Goal: Transaction & Acquisition: Purchase product/service

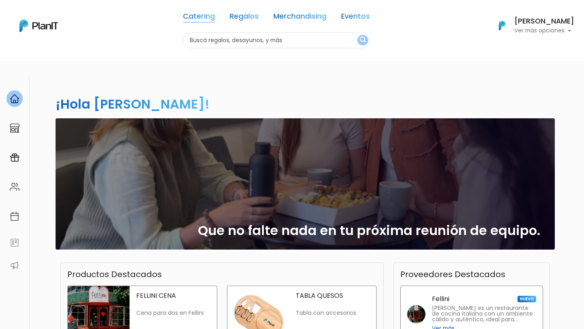
click at [209, 16] on link "Catering" at bounding box center [199, 18] width 32 height 10
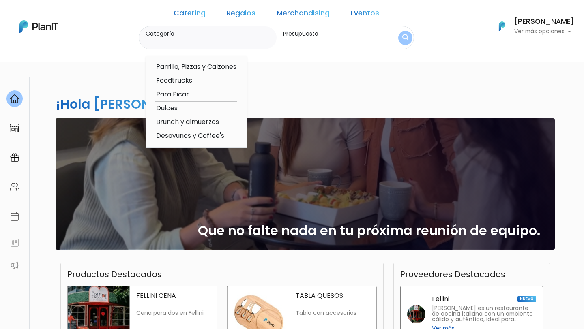
click at [205, 121] on option "Brunch y almuerzos" at bounding box center [196, 122] width 82 height 10
type input "Brunch y almuerzos"
type input "$0 - $1000"
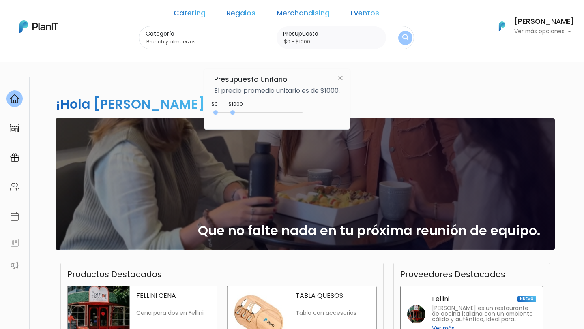
click at [403, 38] on img "submit" at bounding box center [406, 38] width 6 height 8
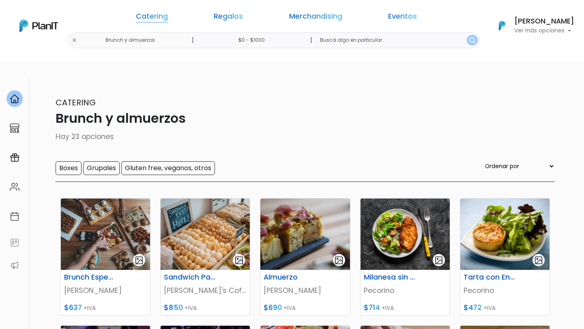
click at [168, 18] on link "Catering" at bounding box center [152, 18] width 32 height 10
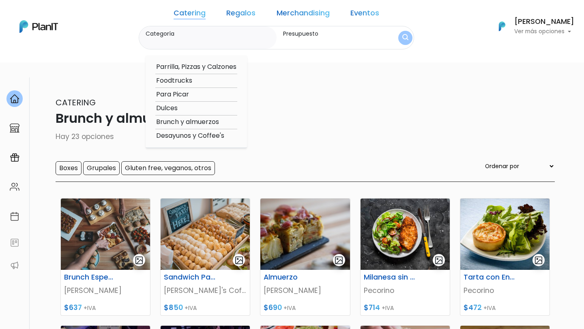
click at [200, 94] on option "Para Picar" at bounding box center [196, 95] width 82 height 10
type input "Para Picar"
type input "$0 - $1000"
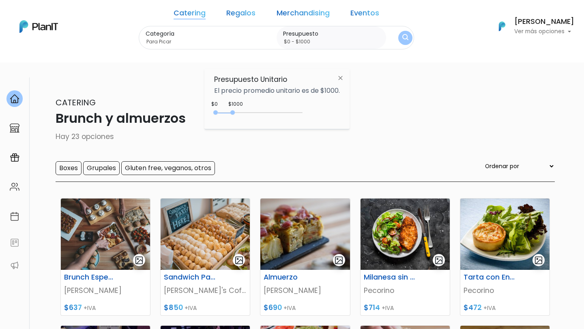
click at [398, 34] on button "submit" at bounding box center [405, 38] width 14 height 14
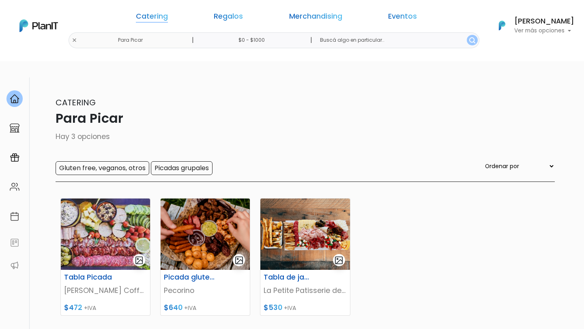
click at [168, 20] on link "Catering" at bounding box center [152, 18] width 32 height 10
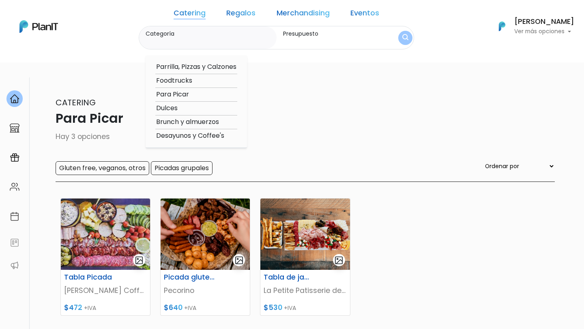
click at [206, 64] on option "Parrilla, Pizzas y Calzones" at bounding box center [196, 67] width 82 height 10
type input "Parrilla, Pizzas y Calzones"
type input "$0 - $1000"
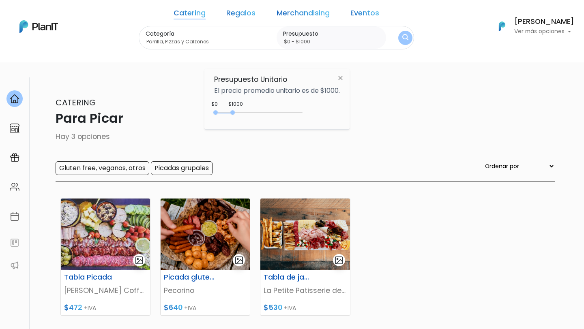
click at [403, 38] on img "submit" at bounding box center [406, 38] width 6 height 8
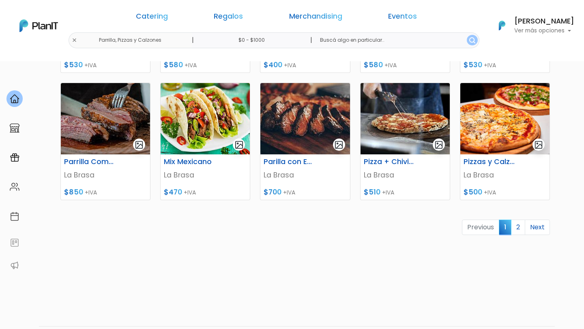
scroll to position [373, 0]
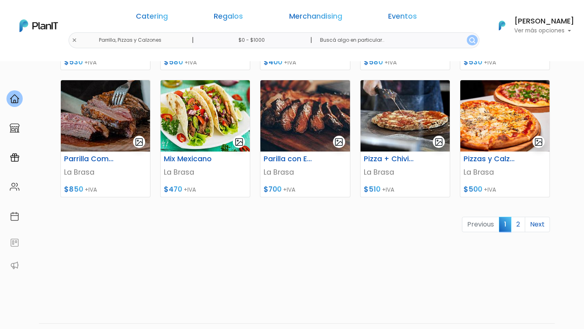
click at [483, 155] on h6 "Pizzas y Calzones + Bebida" at bounding box center [490, 159] width 62 height 9
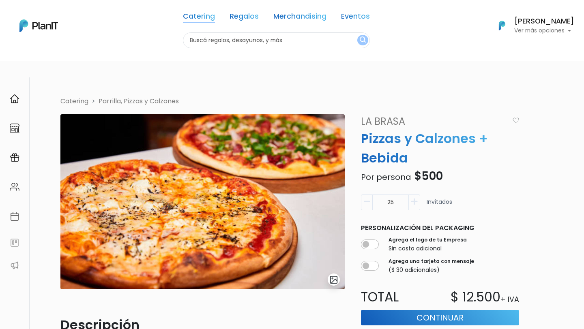
click at [203, 13] on link "Catering" at bounding box center [199, 18] width 32 height 10
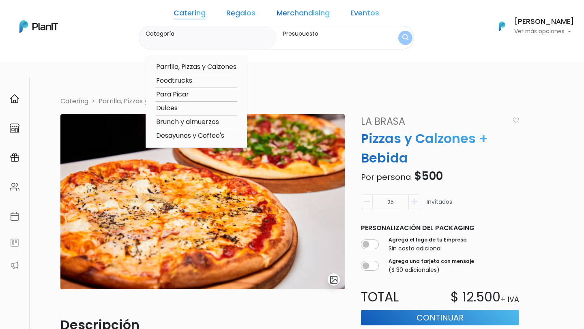
click at [197, 80] on option "Foodtrucks" at bounding box center [196, 81] width 82 height 10
type input "Foodtrucks"
type input "$0 - $1000"
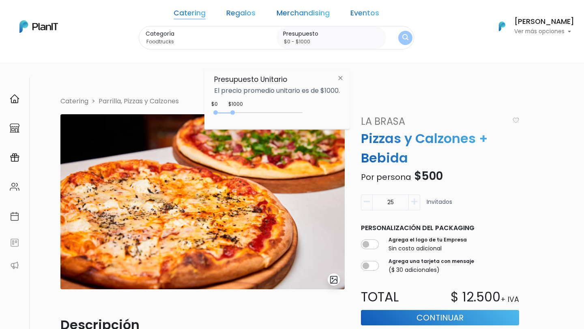
click at [398, 38] on button "submit" at bounding box center [405, 38] width 14 height 14
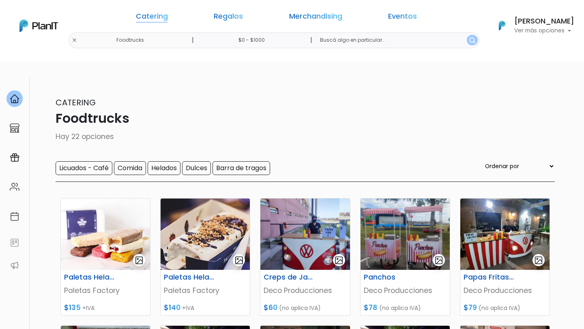
click at [168, 18] on link "Catering" at bounding box center [152, 18] width 32 height 10
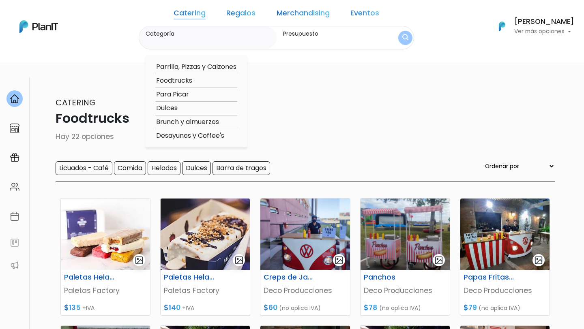
click at [216, 123] on option "Brunch y almuerzos" at bounding box center [196, 122] width 82 height 10
type input "Brunch y almuerzos"
type input "$0 - $1000"
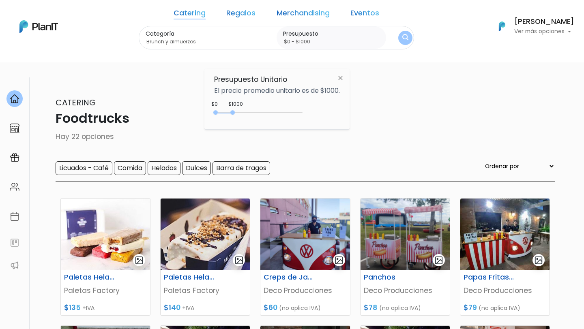
click at [403, 37] on img "submit" at bounding box center [406, 38] width 6 height 8
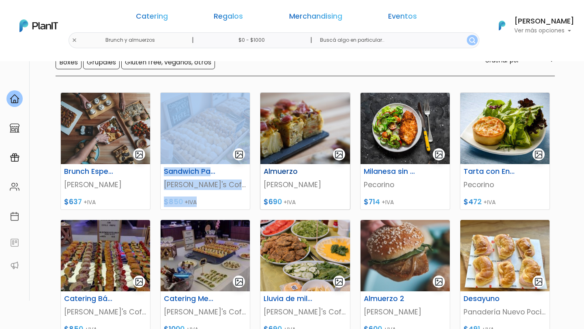
scroll to position [108, 0]
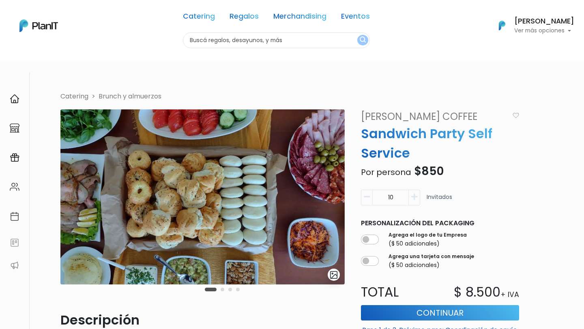
scroll to position [6, 0]
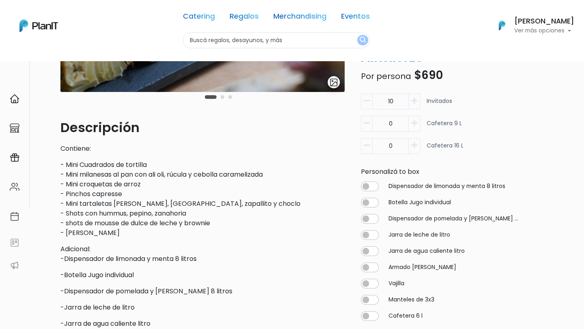
scroll to position [207, 0]
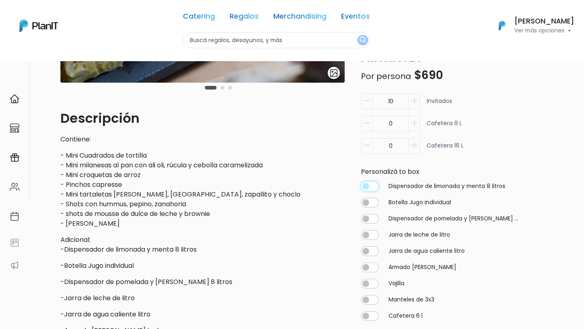
click at [368, 186] on input "checkbox" at bounding box center [370, 187] width 18 height 10
checkbox input "true"
type input "10"
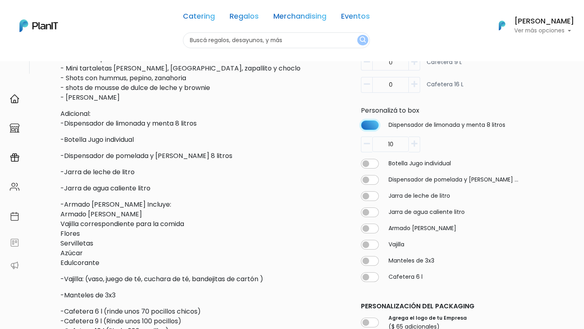
scroll to position [319, 0]
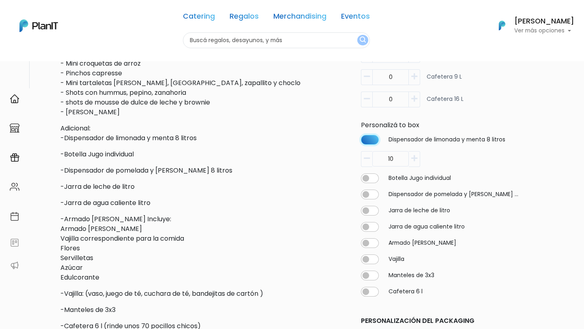
click at [374, 135] on input "checkbox" at bounding box center [370, 140] width 18 height 10
checkbox input "false"
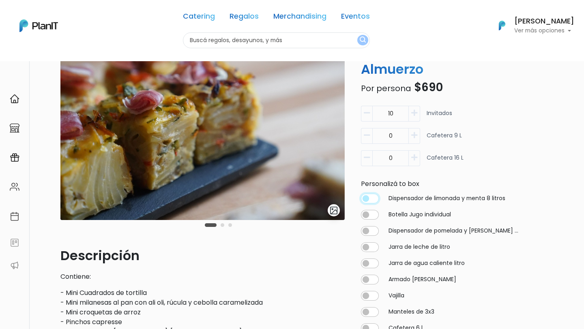
scroll to position [0, 0]
